Goal: Find specific page/section: Find specific page/section

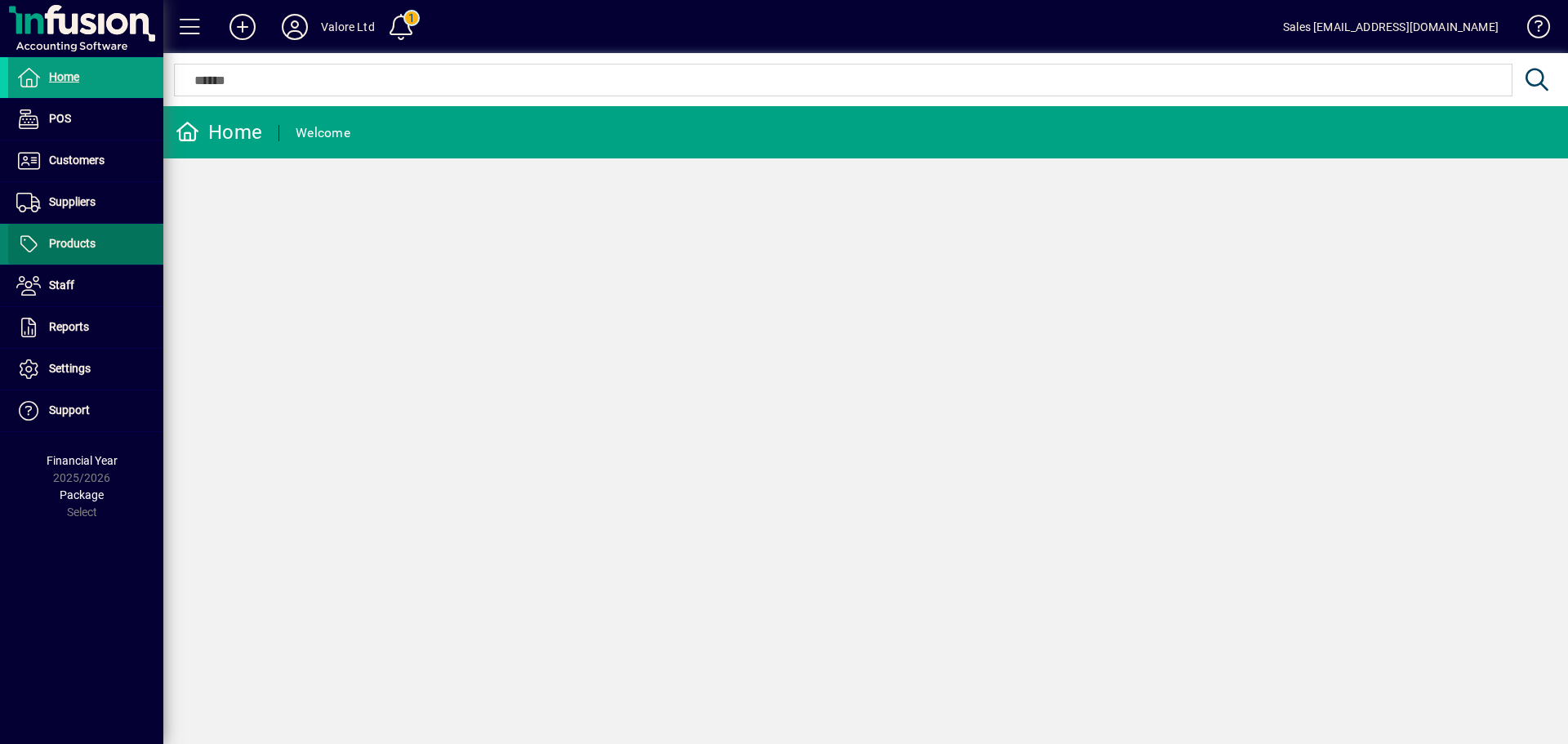
click at [90, 235] on span "Products" at bounding box center [52, 243] width 87 height 20
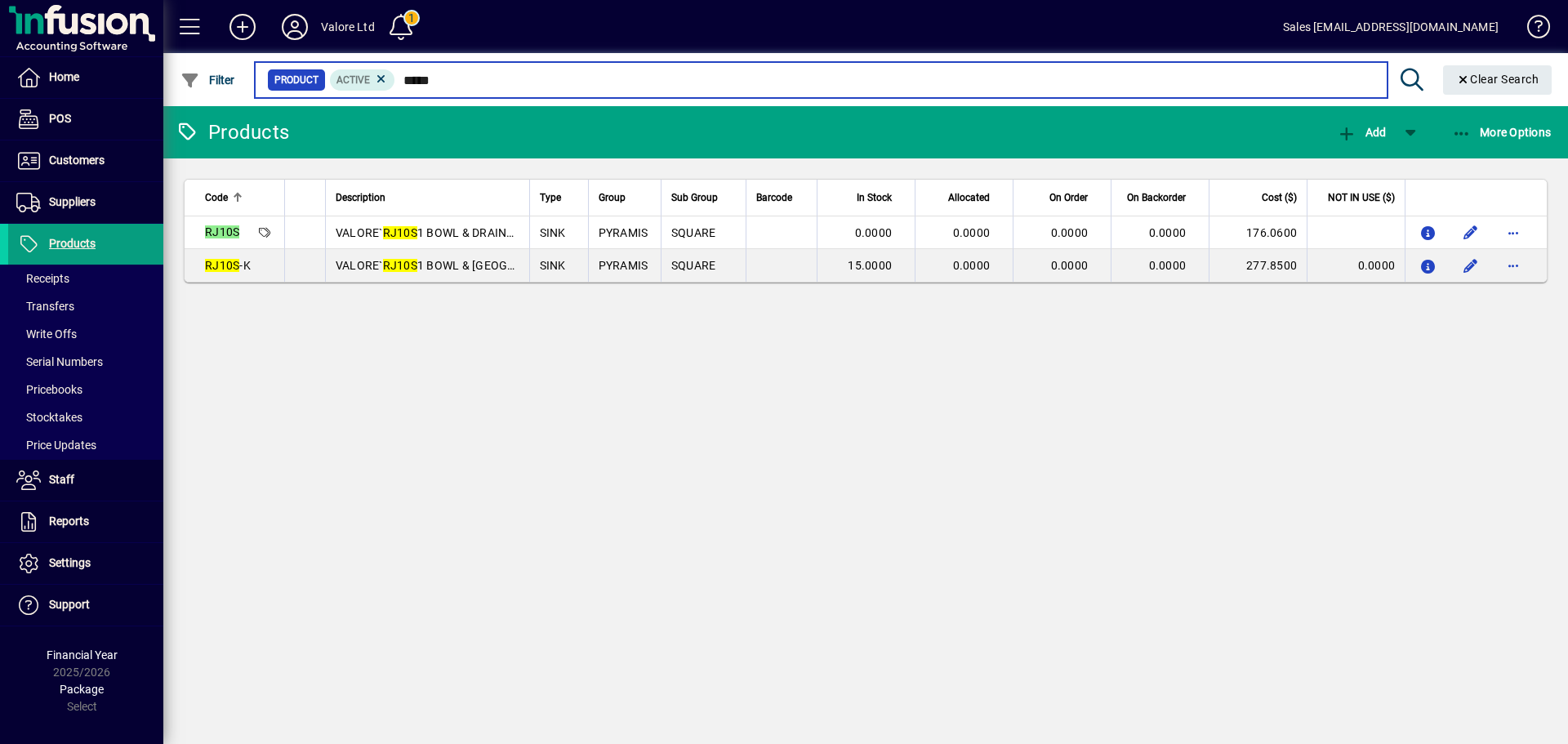
type input "*****"
